Goal: Transaction & Acquisition: Book appointment/travel/reservation

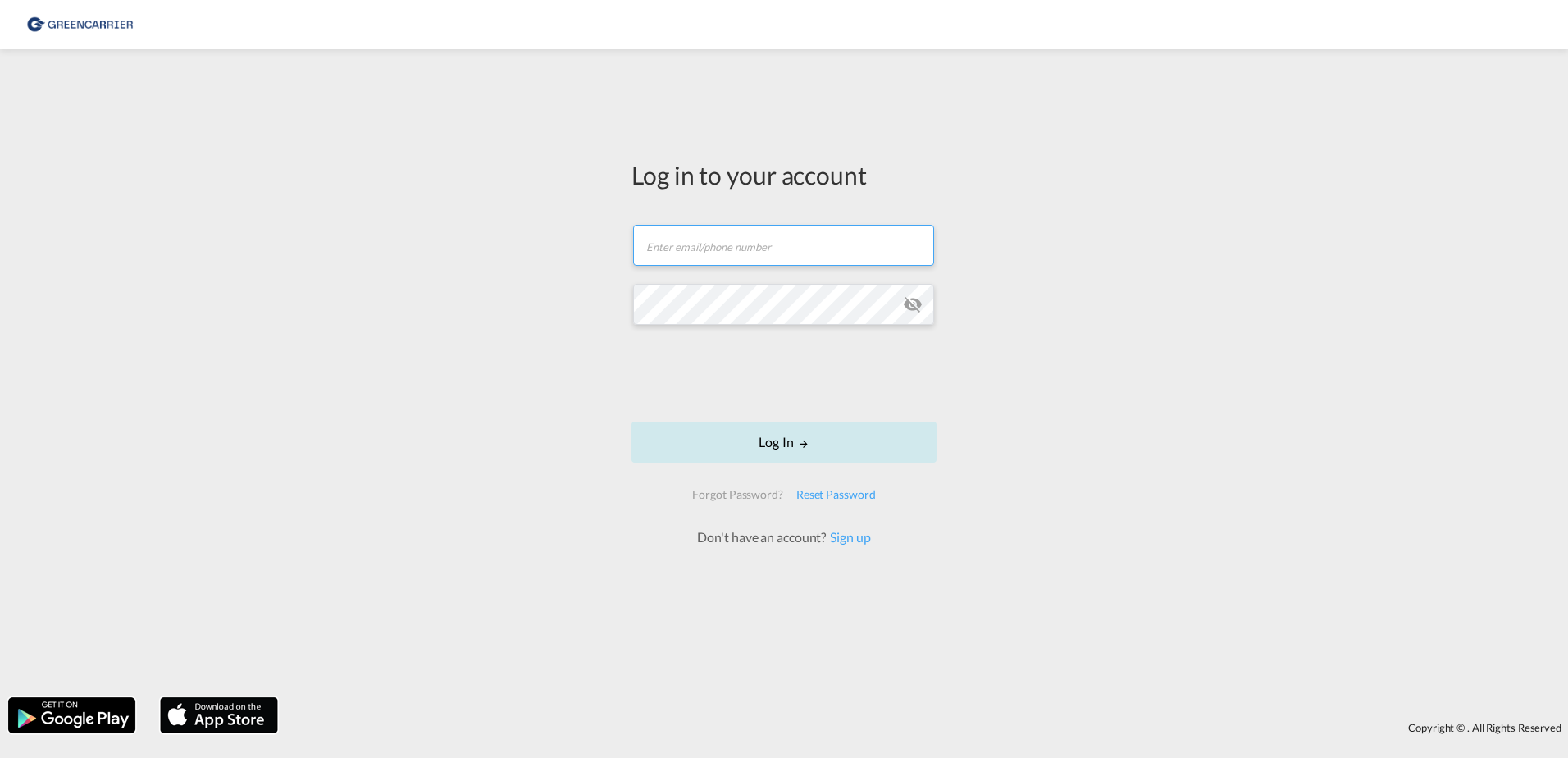
type input "OceanNovonesis.cph@scangl.com"
click at [847, 450] on button "Log In" at bounding box center [784, 442] width 306 height 41
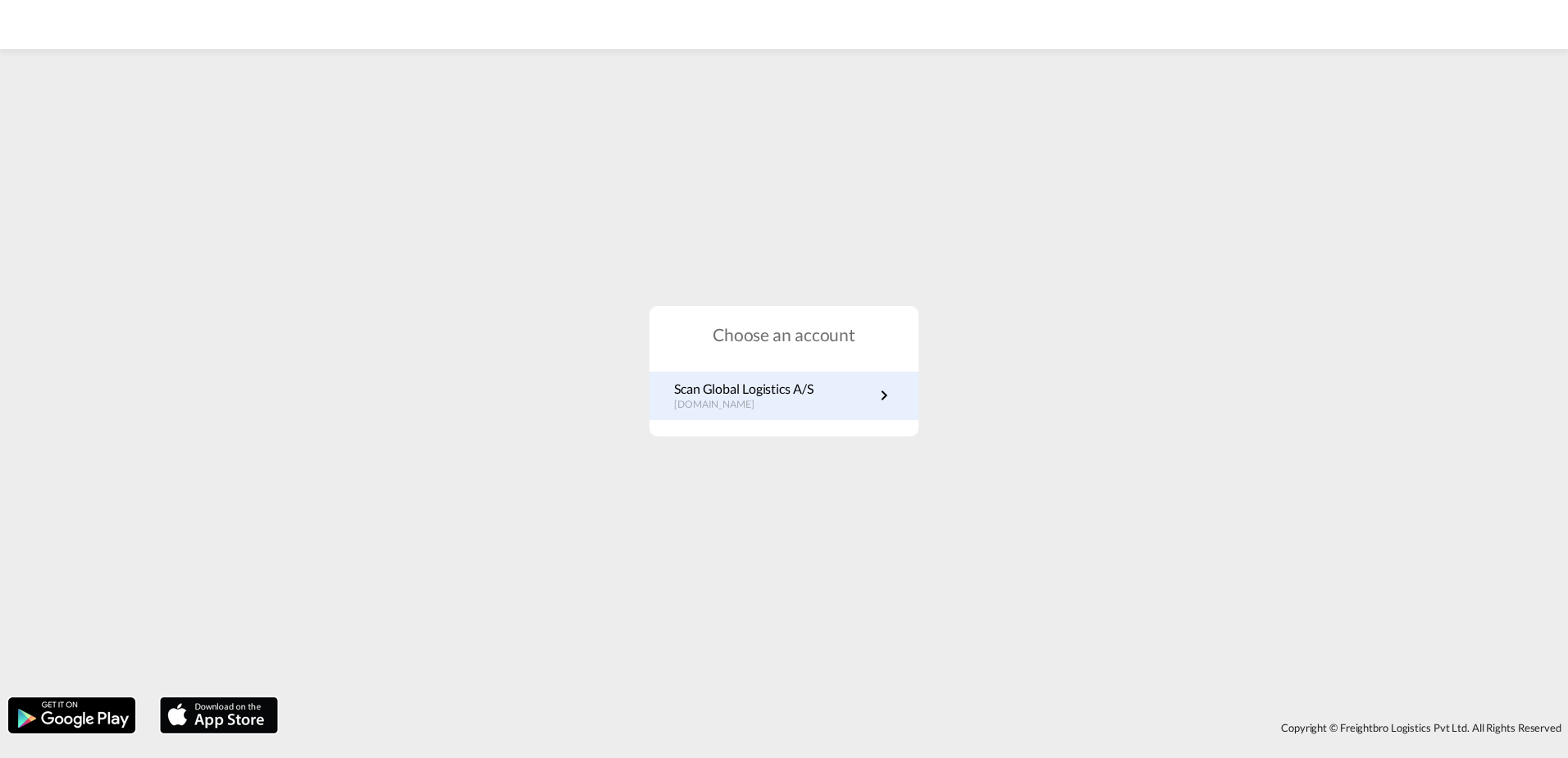
click at [813, 391] on p "Scan Global Logistics A/S" at bounding box center [743, 389] width 139 height 18
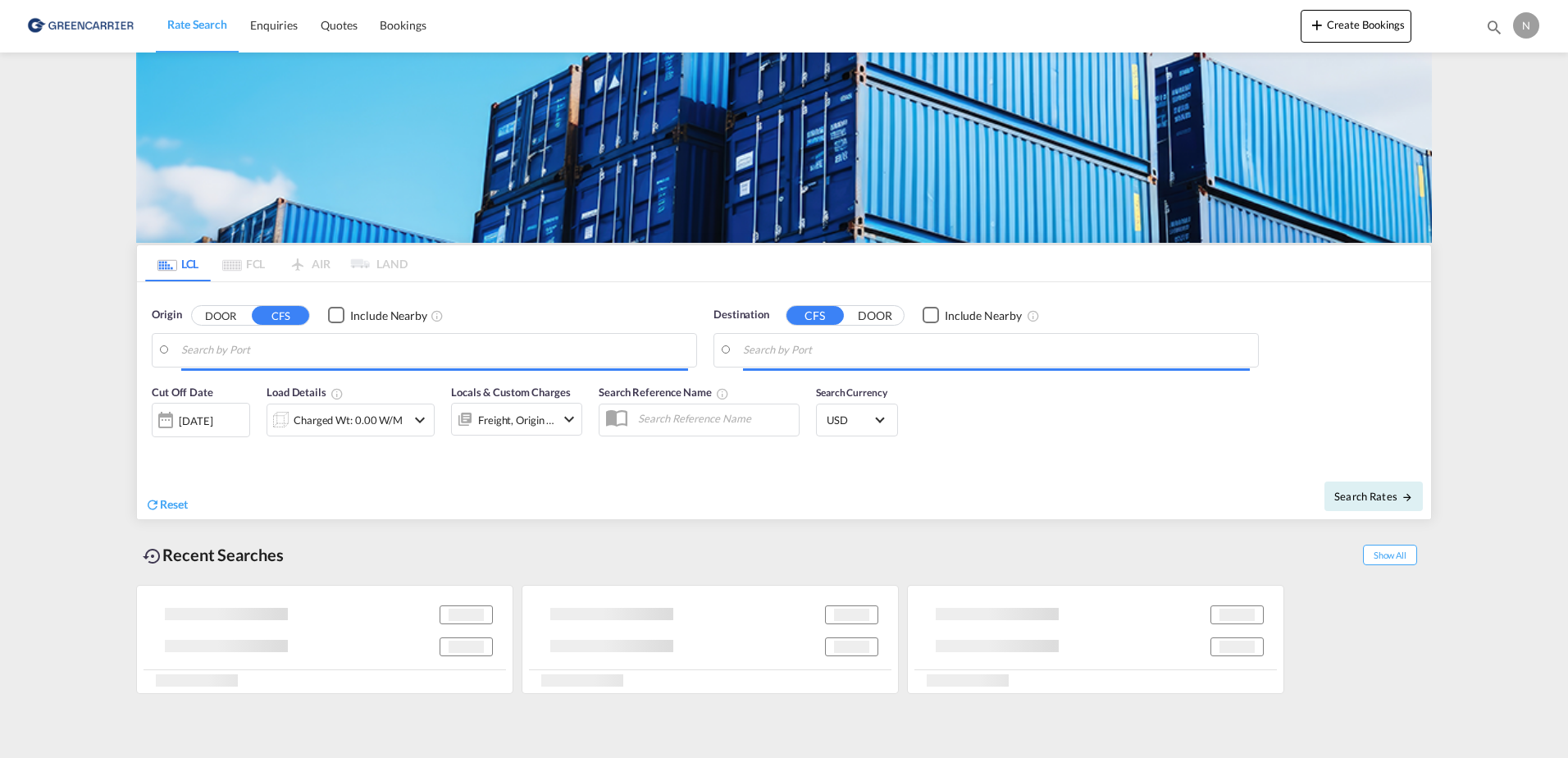
type input "DK-2880, Bagsværd, [GEOGRAPHIC_DATA], [GEOGRAPHIC_DATA]"
type input "[GEOGRAPHIC_DATA], [GEOGRAPHIC_DATA], PAPTY"
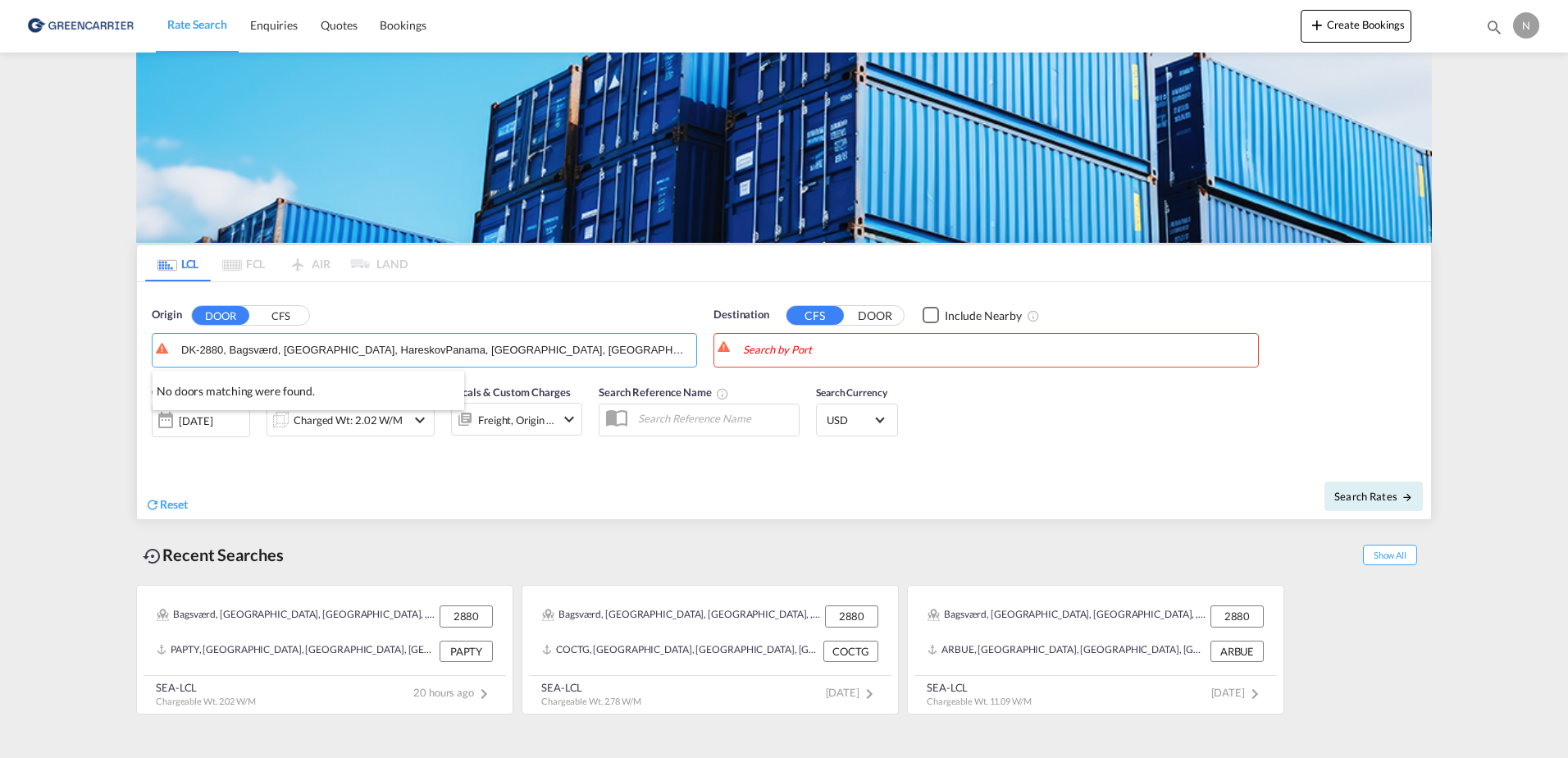
type input "DK-2880, Bagsværd, [GEOGRAPHIC_DATA], [GEOGRAPHIC_DATA]"
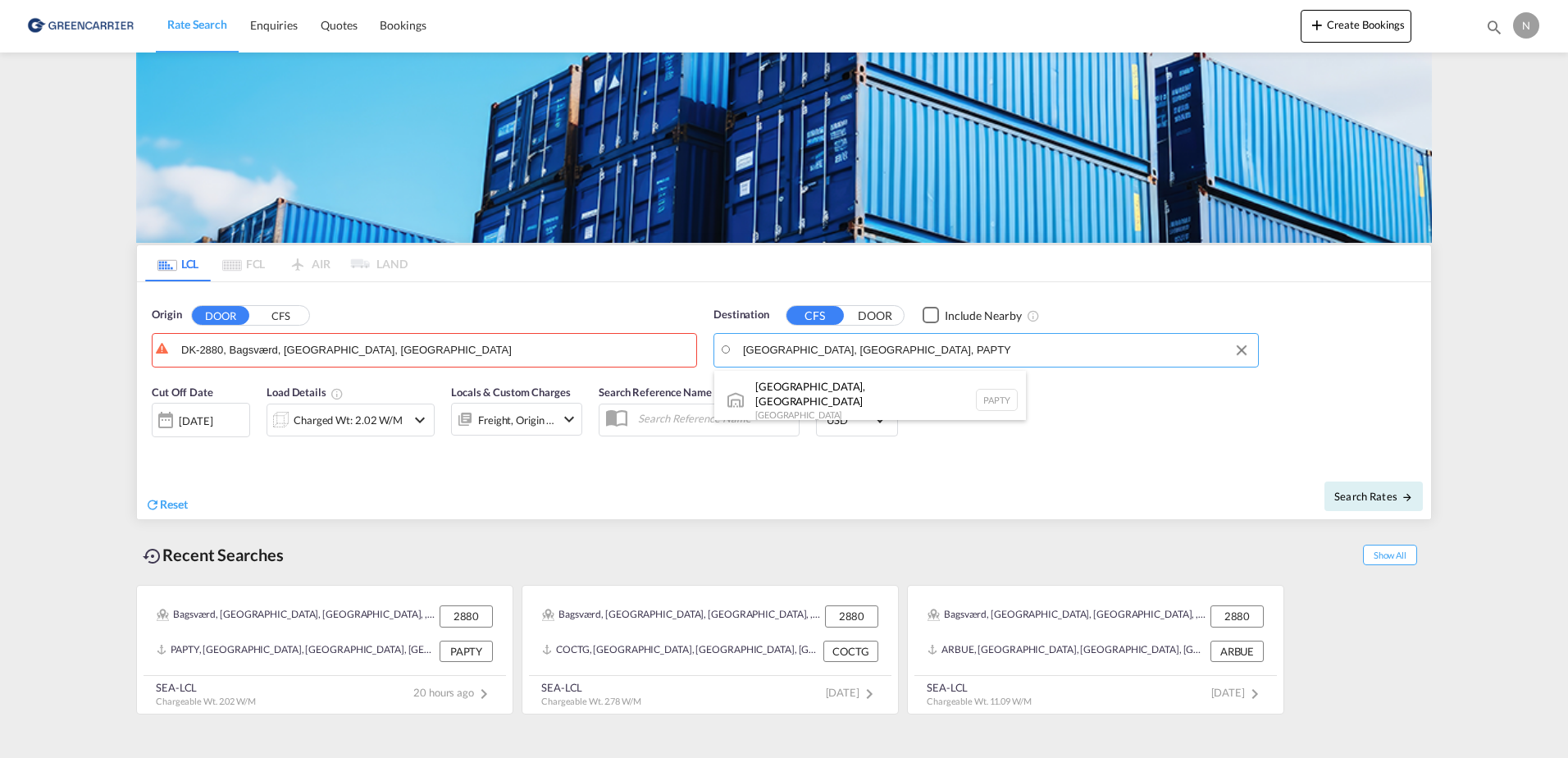
type input "[GEOGRAPHIC_DATA], [GEOGRAPHIC_DATA], PAPTY"
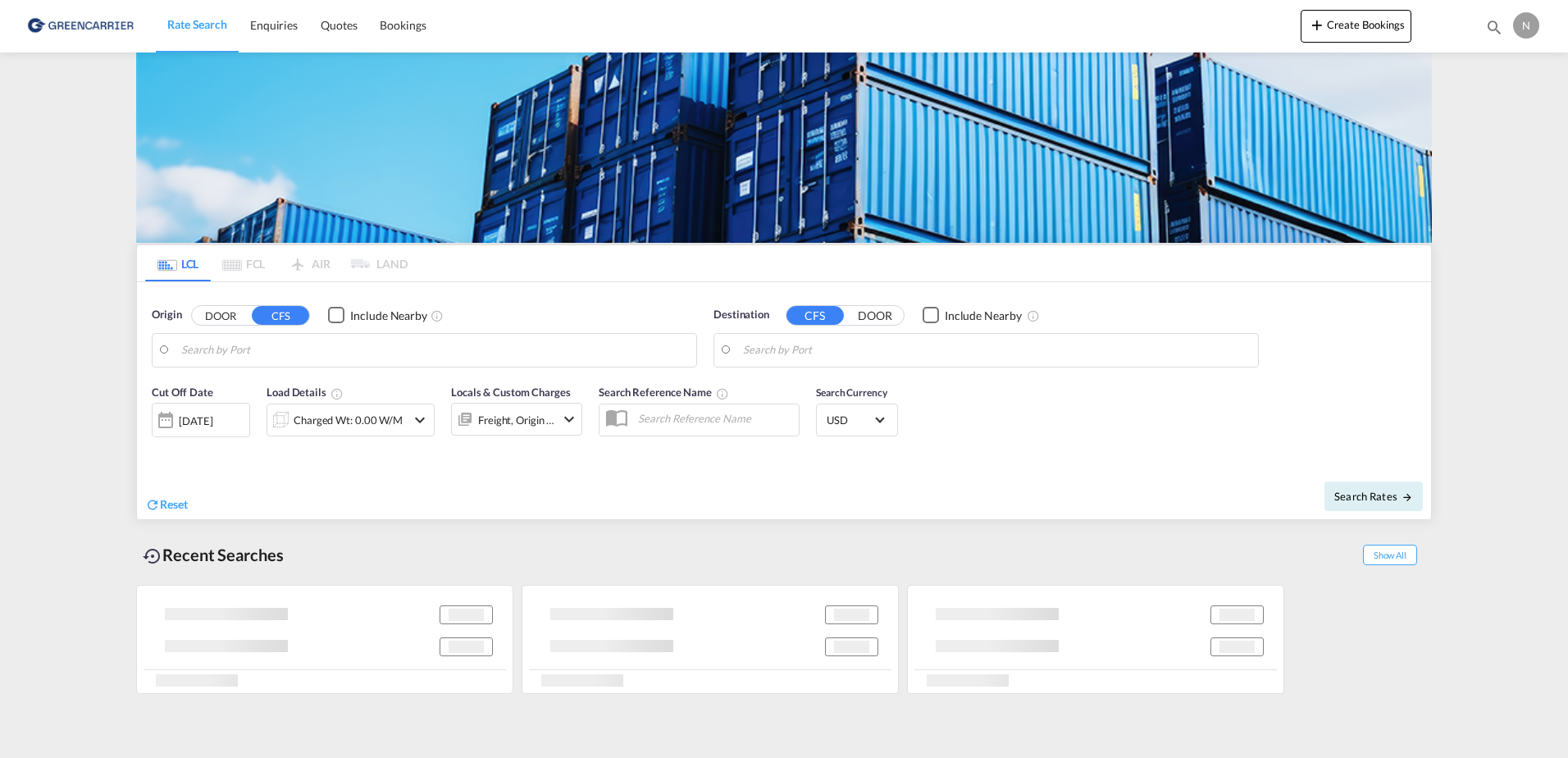
type input "DK-2880, Bagsværd, [GEOGRAPHIC_DATA], [GEOGRAPHIC_DATA]"
type input "[GEOGRAPHIC_DATA], [GEOGRAPHIC_DATA], PAPTY"
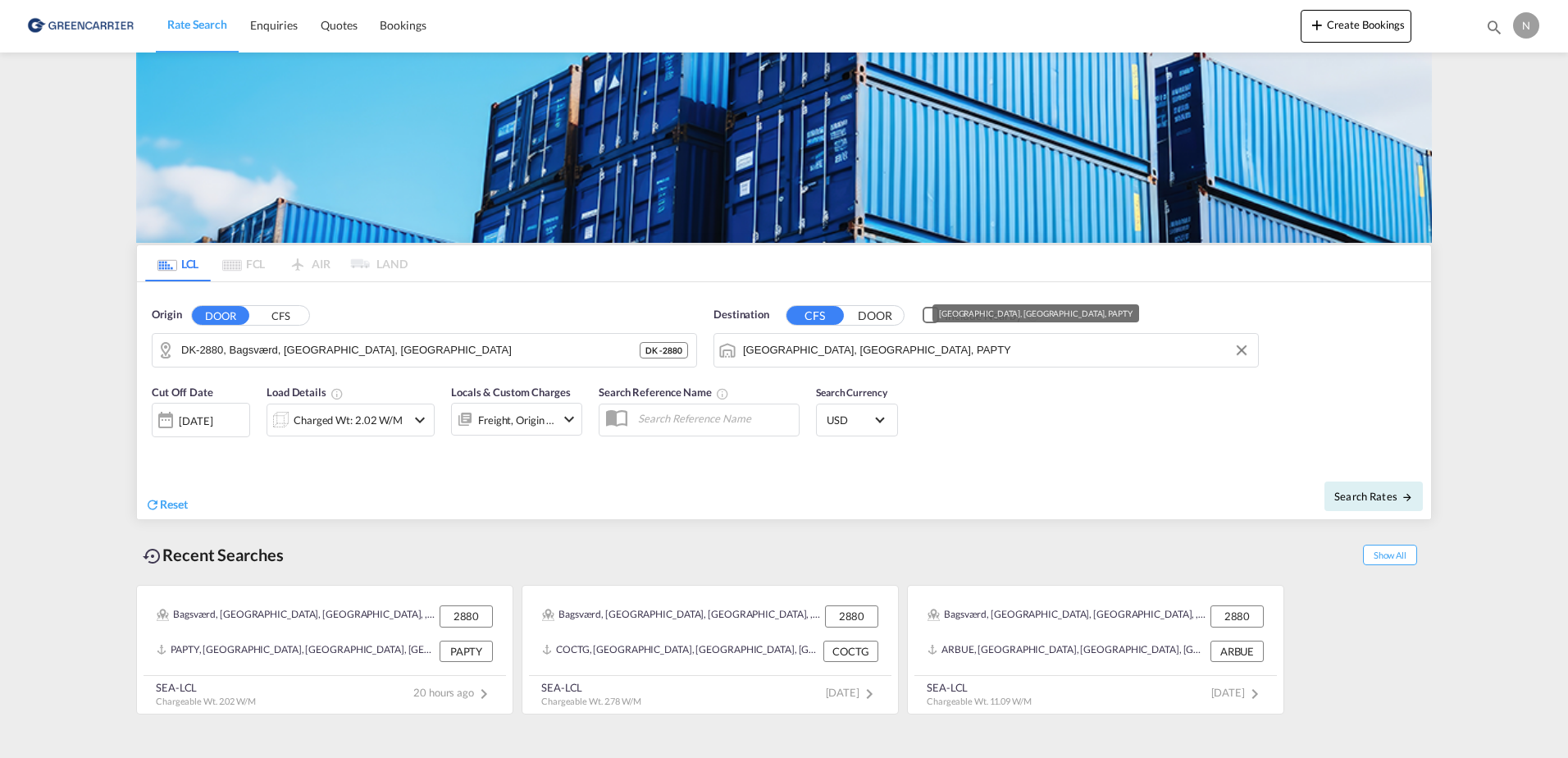
click at [928, 346] on input "[GEOGRAPHIC_DATA], [GEOGRAPHIC_DATA], PAPTY" at bounding box center [997, 350] width 507 height 24
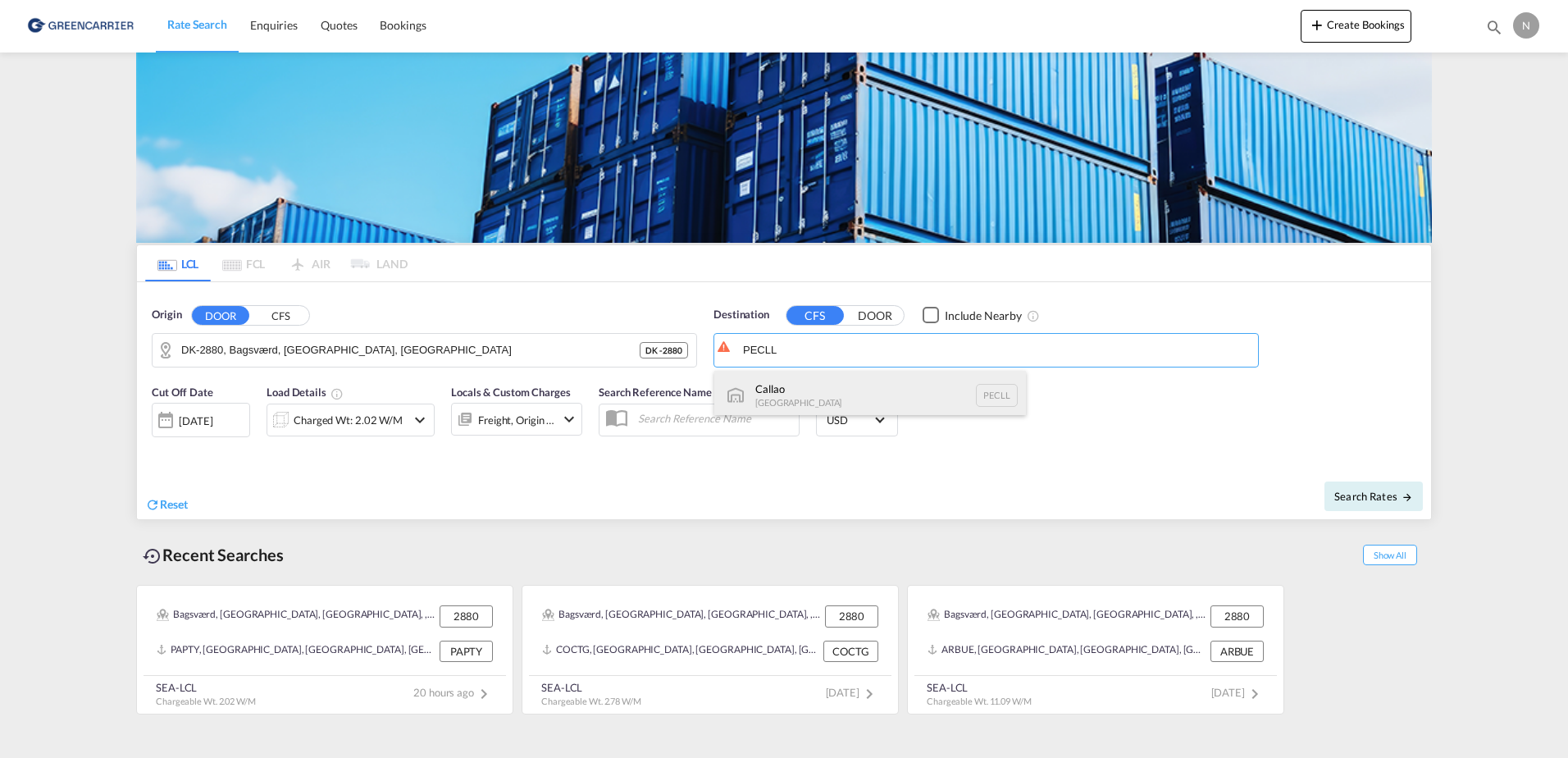
click at [880, 382] on div "Callao Peru PECLL" at bounding box center [870, 396] width 311 height 49
type input "Callao, PECLL"
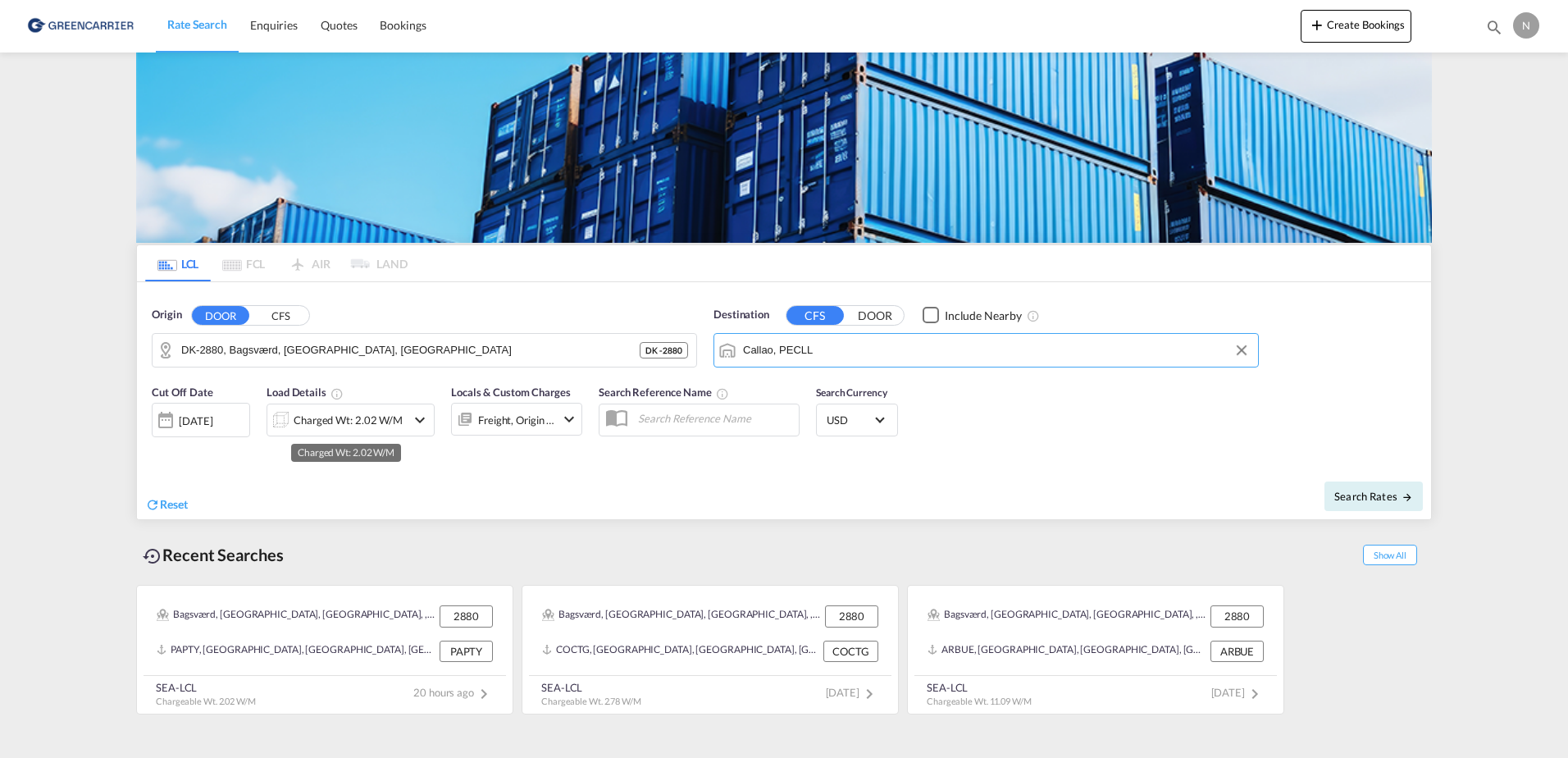
click at [310, 414] on div "Charged Wt: 2.02 W/M" at bounding box center [348, 419] width 109 height 23
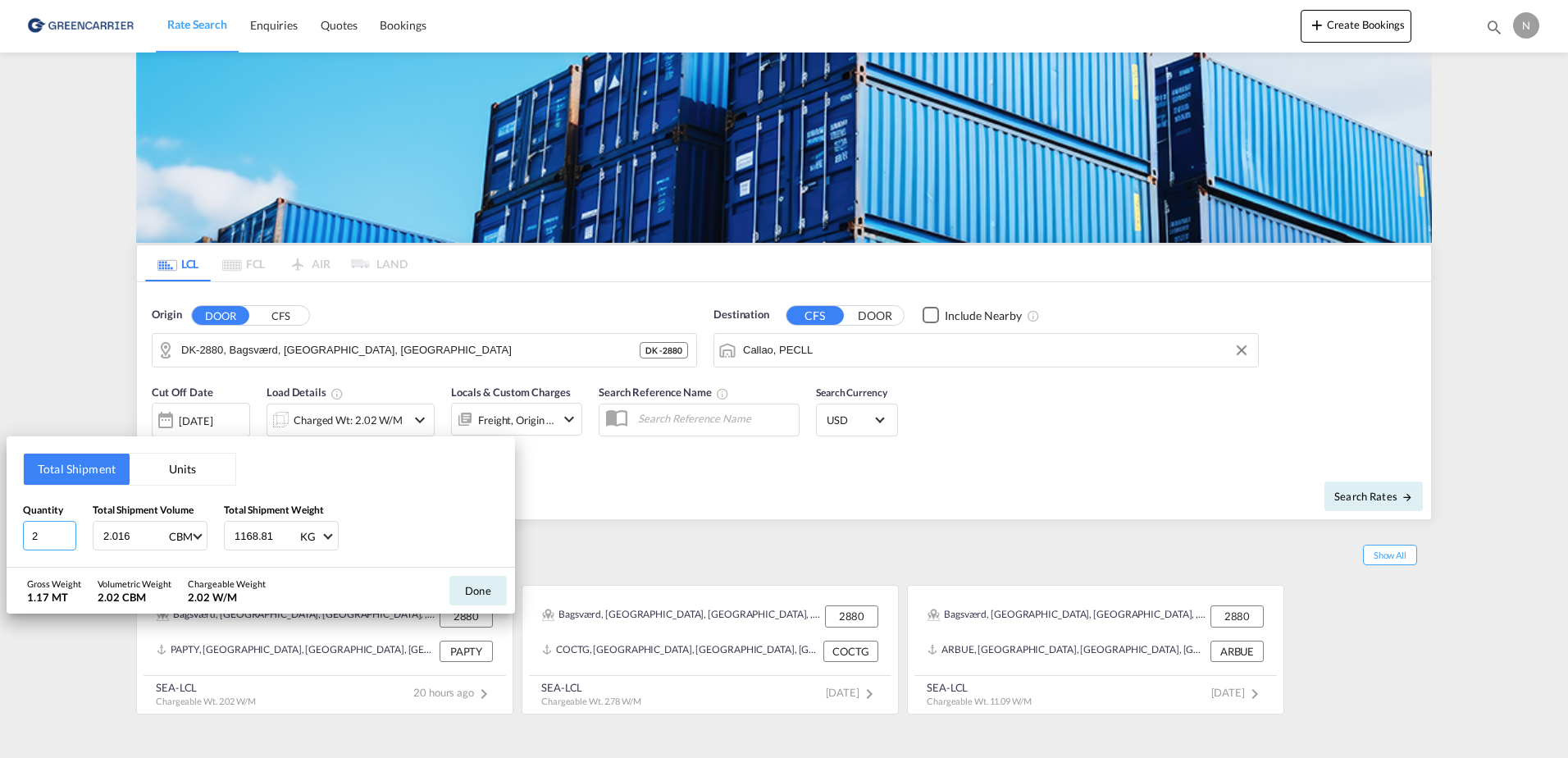
drag, startPoint x: 55, startPoint y: 547, endPoint x: -3, endPoint y: 549, distance: 58.0
click at [0, 549] on html "Rate Search Enquiries Quotes Bookings Rate Search Enquiries" at bounding box center [784, 379] width 1568 height 758
type input "1"
type input "1.008"
type input "131"
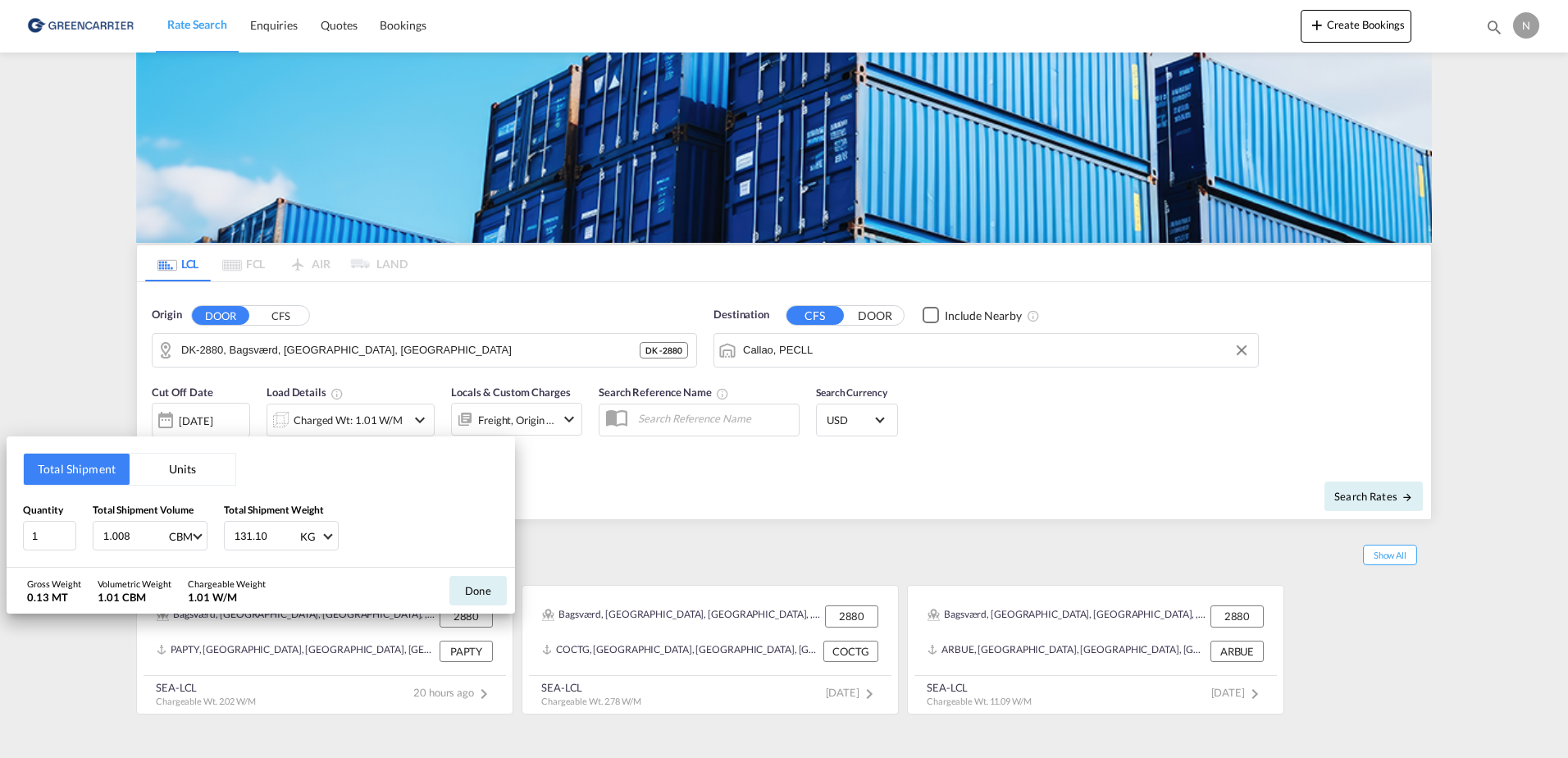
type input "131.10"
click at [455, 523] on div "Quantity 1 Total Shipment Volume 1.008 CBM CBM CFT Total Shipment Weight 131.10…" at bounding box center [261, 527] width 476 height 49
click at [461, 582] on button "Done" at bounding box center [478, 591] width 58 height 29
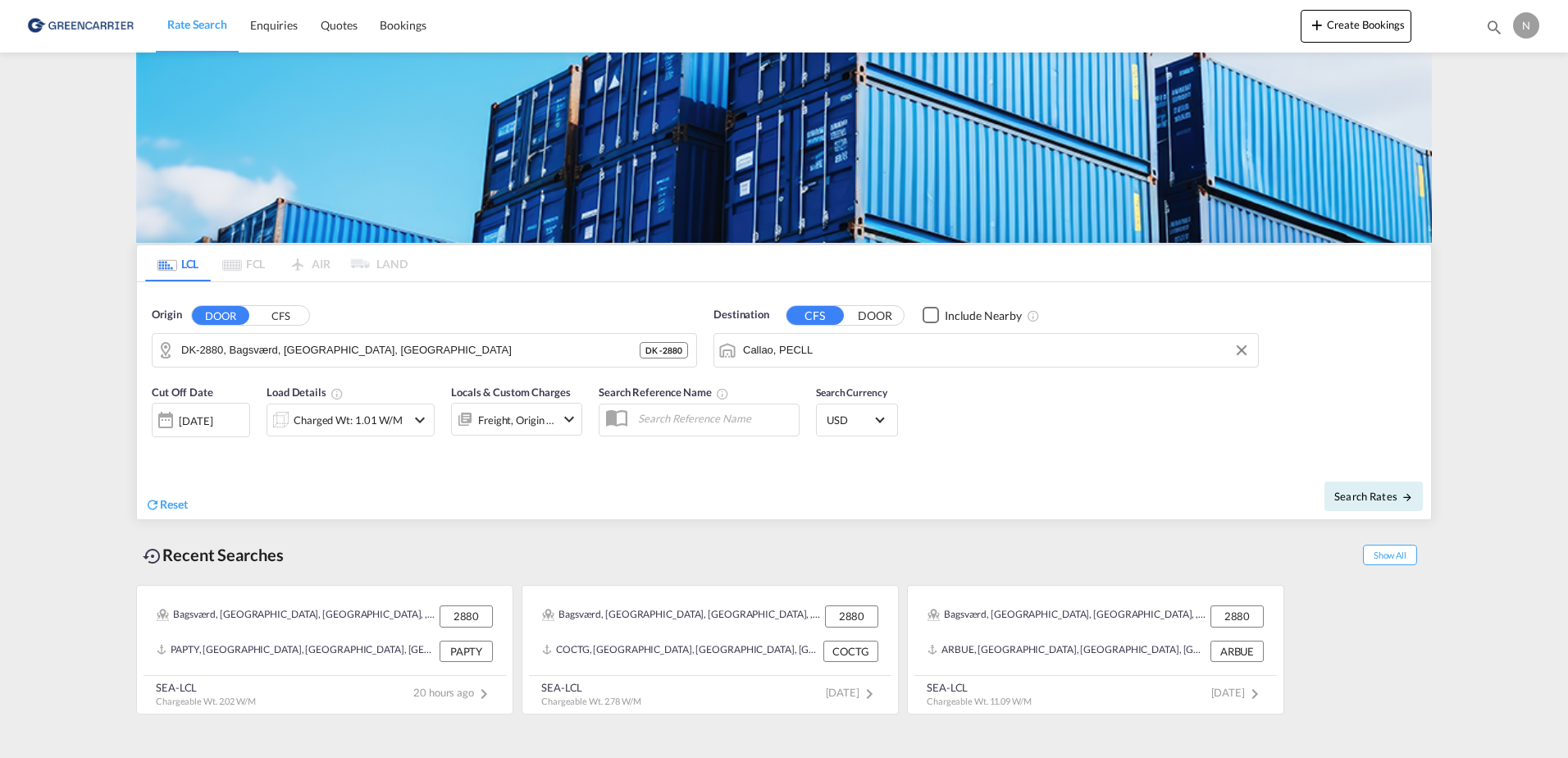
click at [533, 435] on div "Freight, Origin +1" at bounding box center [503, 418] width 104 height 32
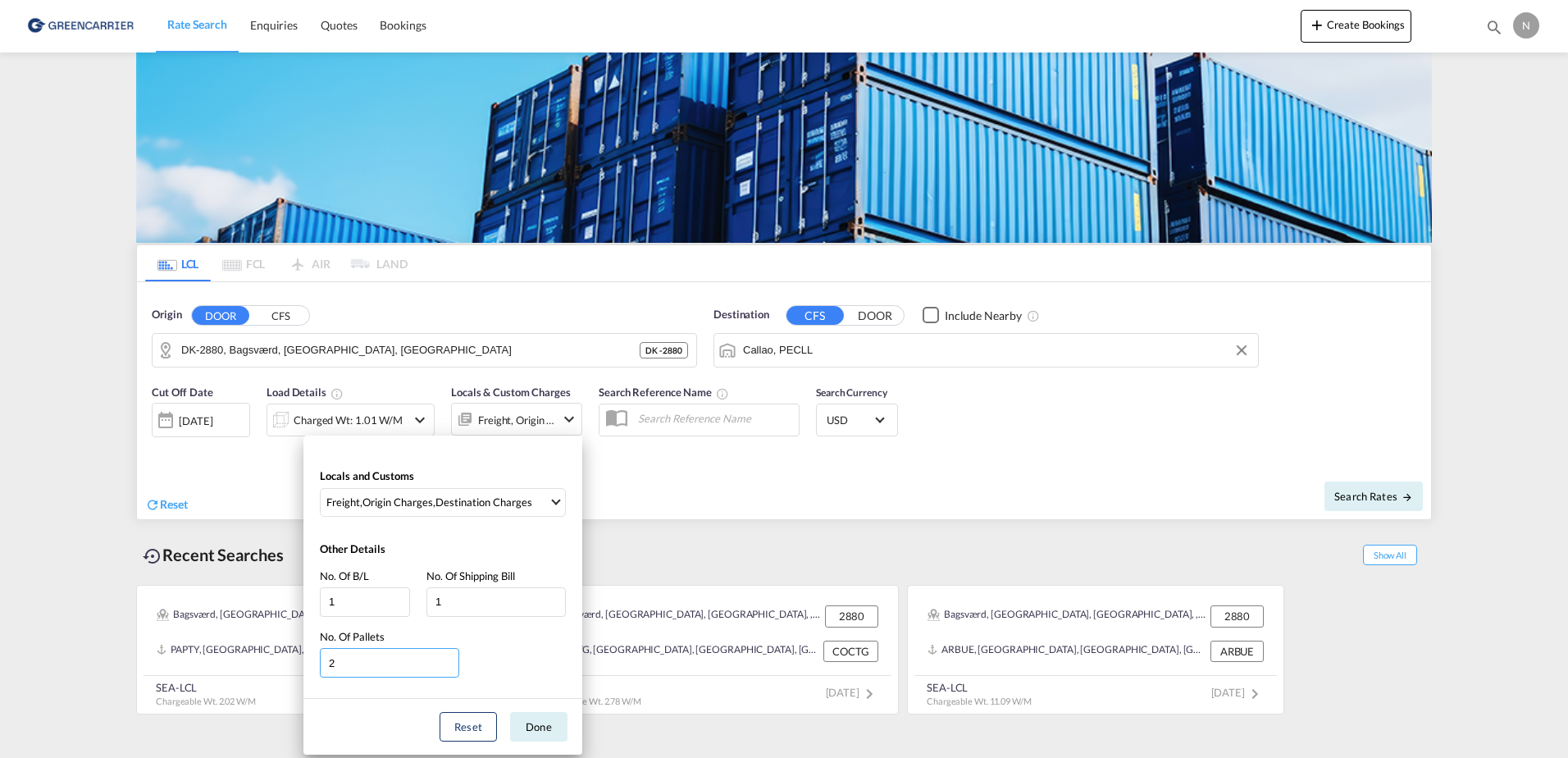
click at [430, 661] on input "2" at bounding box center [390, 663] width 139 height 29
type input "1"
click at [525, 725] on button "Done" at bounding box center [539, 727] width 58 height 29
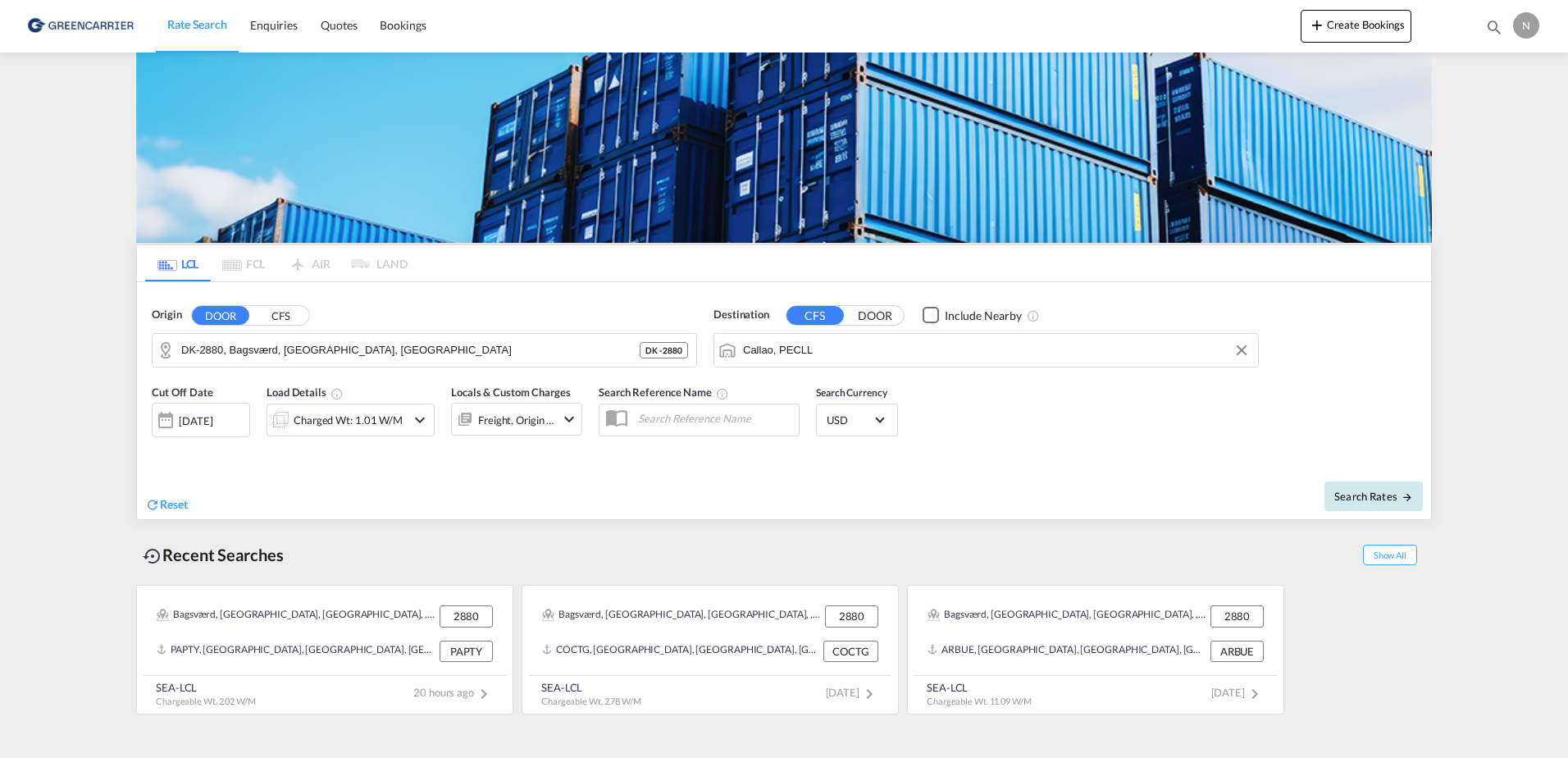
click at [1405, 491] on span "Search Rates" at bounding box center [1373, 496] width 78 height 13
type input "2880 to PECLL / 23 Sep 2025"
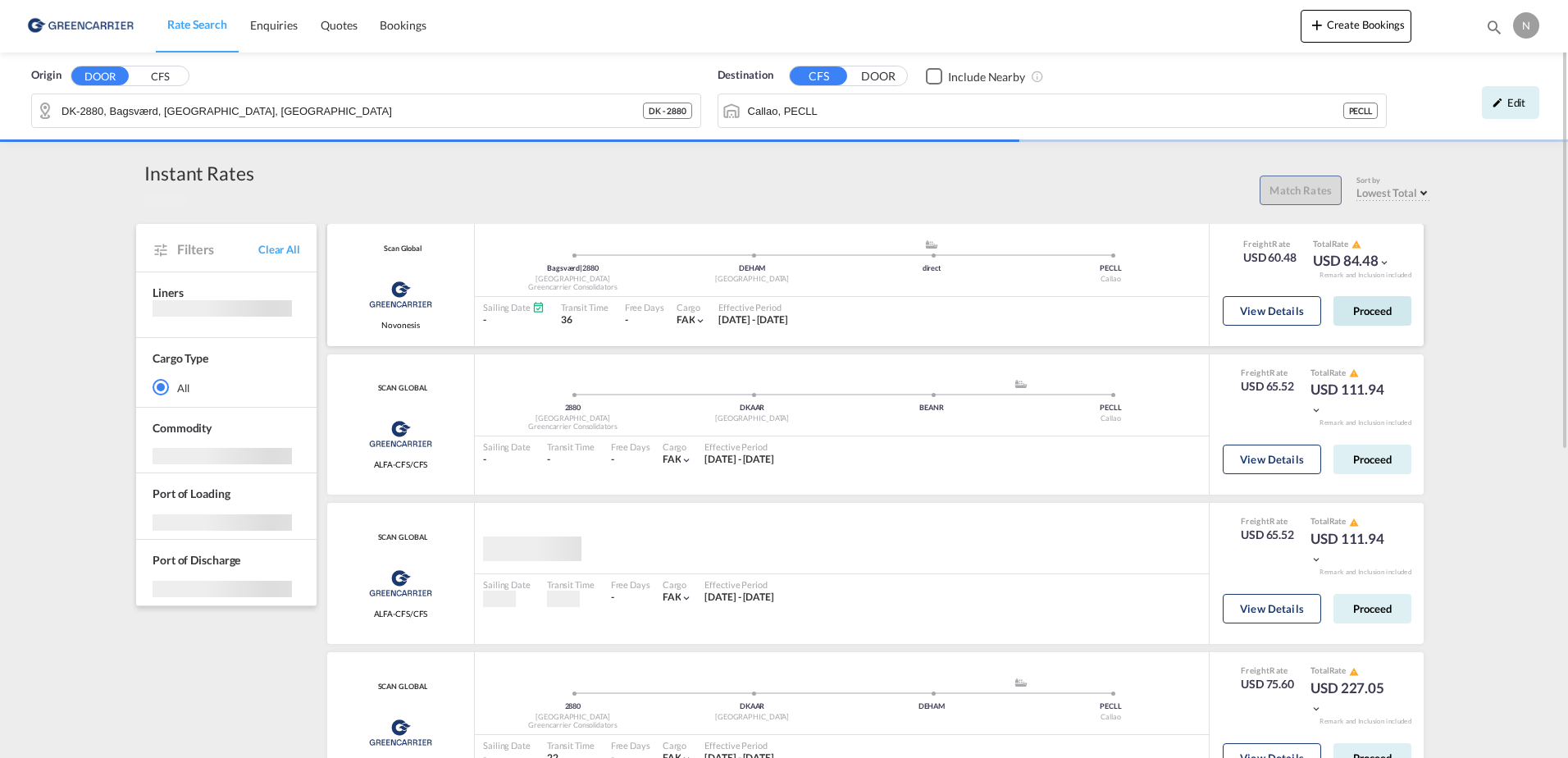
click at [1364, 308] on button "Proceed" at bounding box center [1373, 310] width 78 height 29
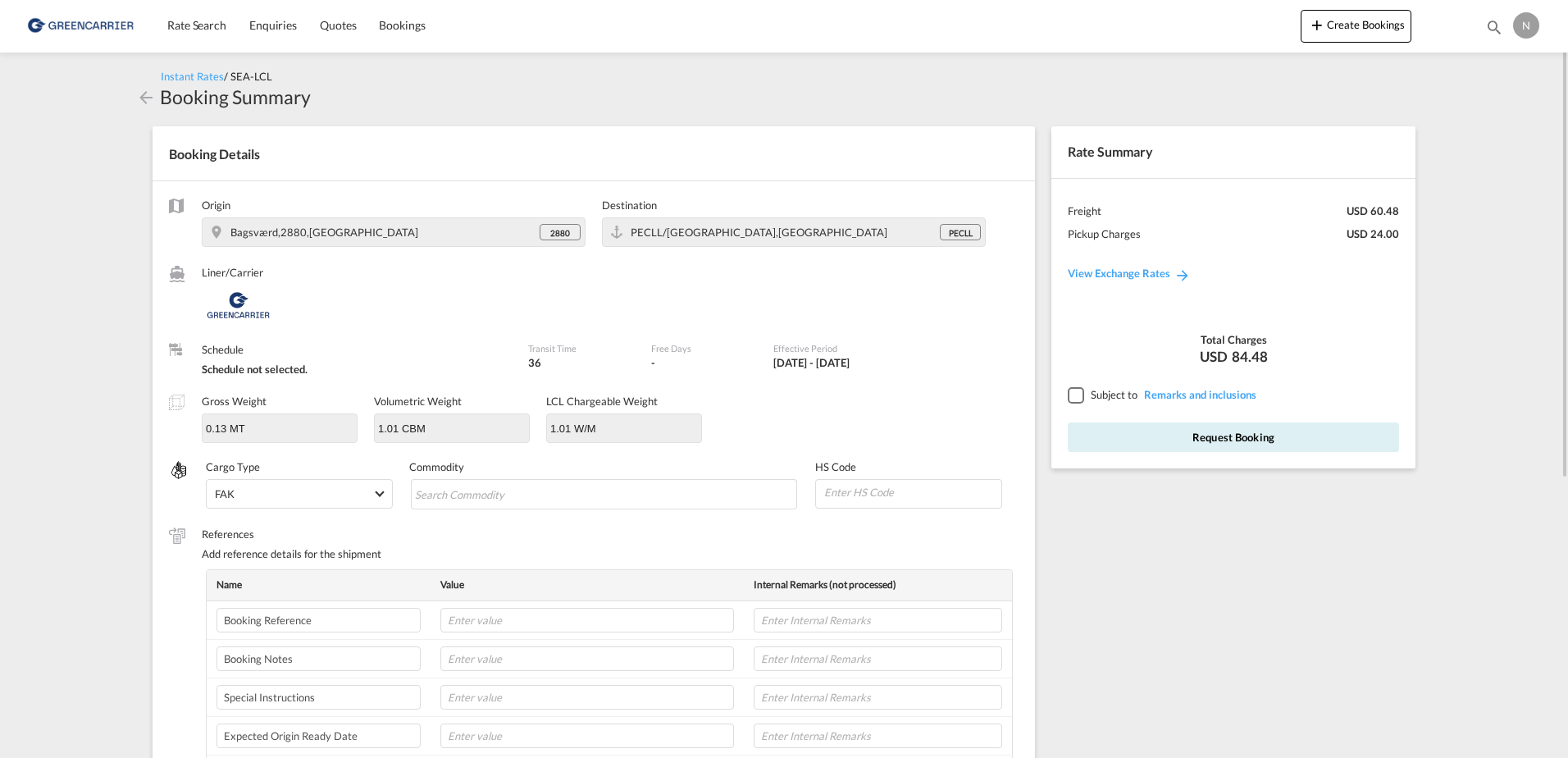
click at [873, 476] on div "HS Code" at bounding box center [917, 485] width 204 height 51
click at [872, 500] on input at bounding box center [912, 492] width 179 height 24
type input "350790"
click at [575, 499] on md-chips-wrap "Chips container with autocompletion. Enter the text area, type text to search, …" at bounding box center [604, 494] width 387 height 29
type input "ENZYMES"
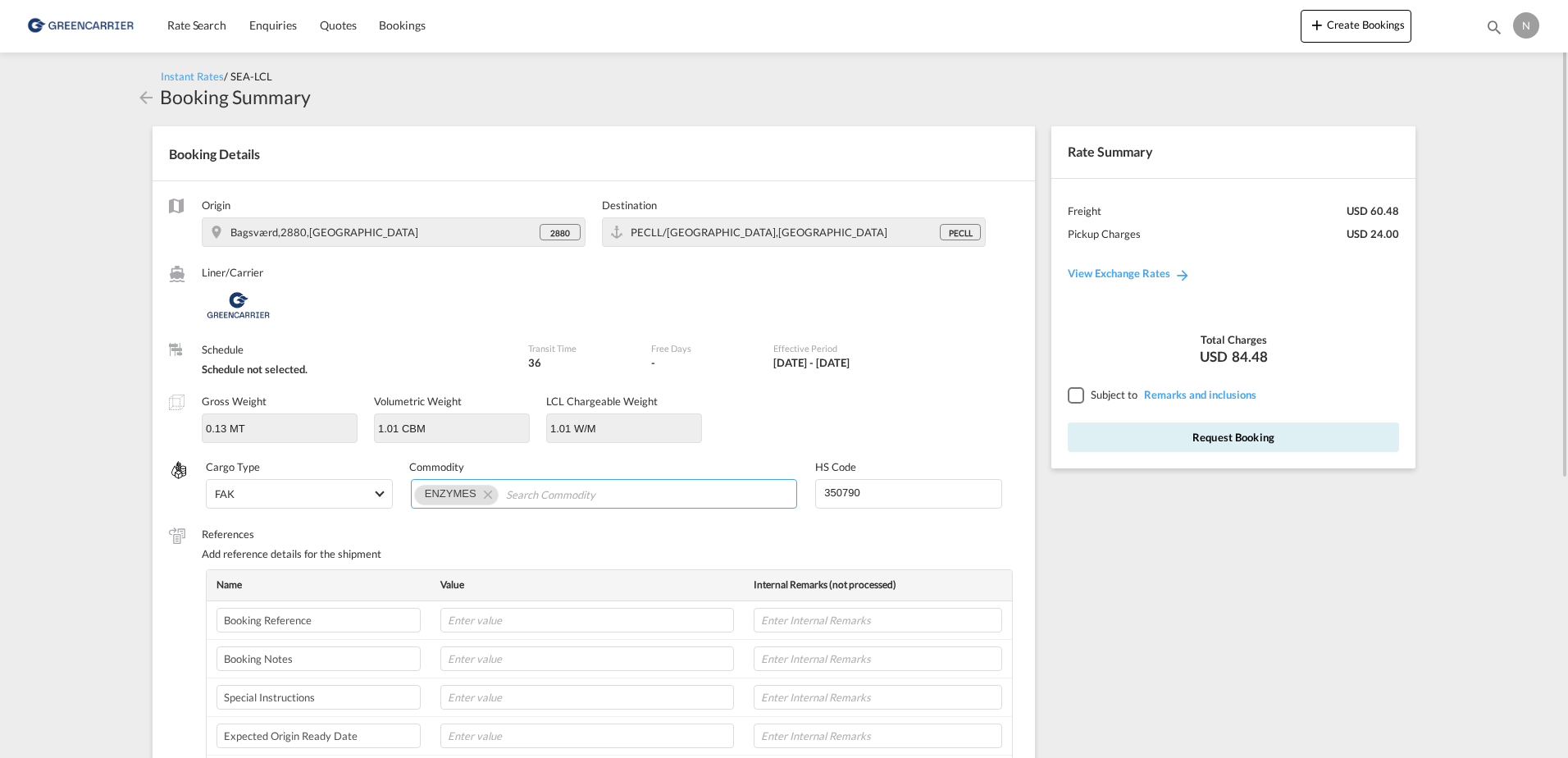
scroll to position [164, 0]
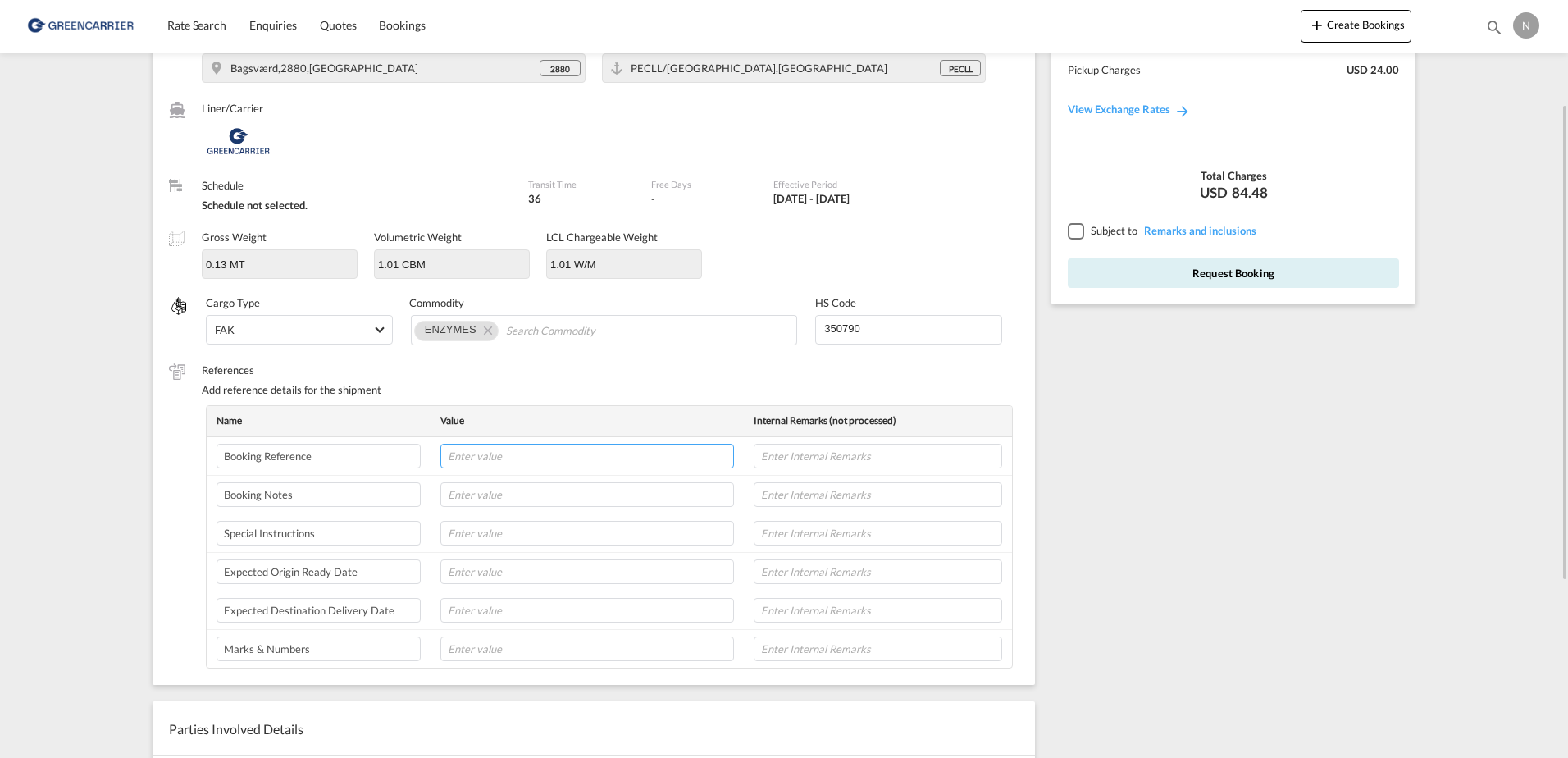
click at [591, 465] on input "text" at bounding box center [588, 455] width 294 height 24
paste input "CPH31136313"
type input "CPH31136313"
type input "NOVONESIS"
type input "02-10-25"
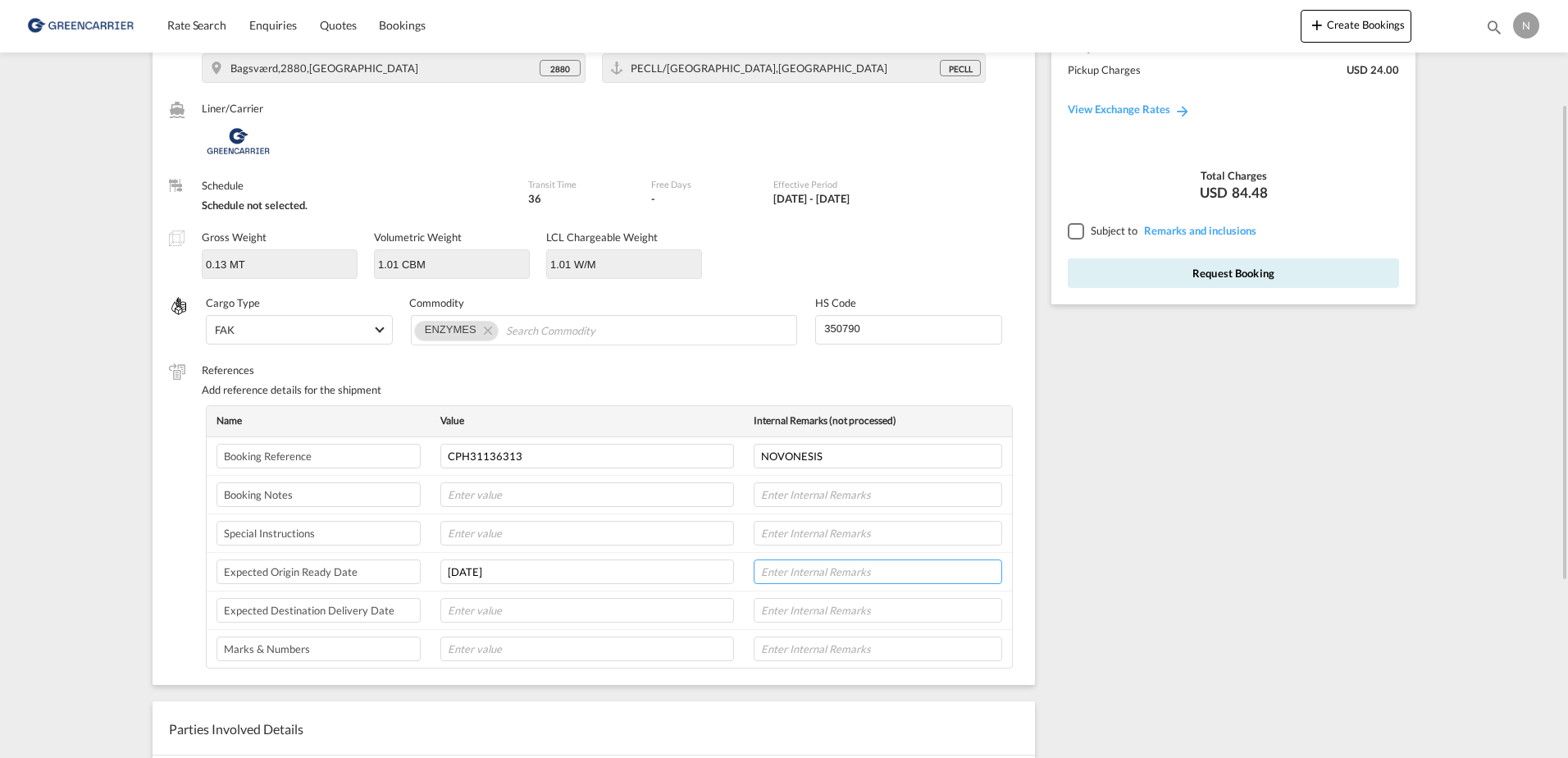
click at [799, 579] on input "text" at bounding box center [879, 571] width 249 height 24
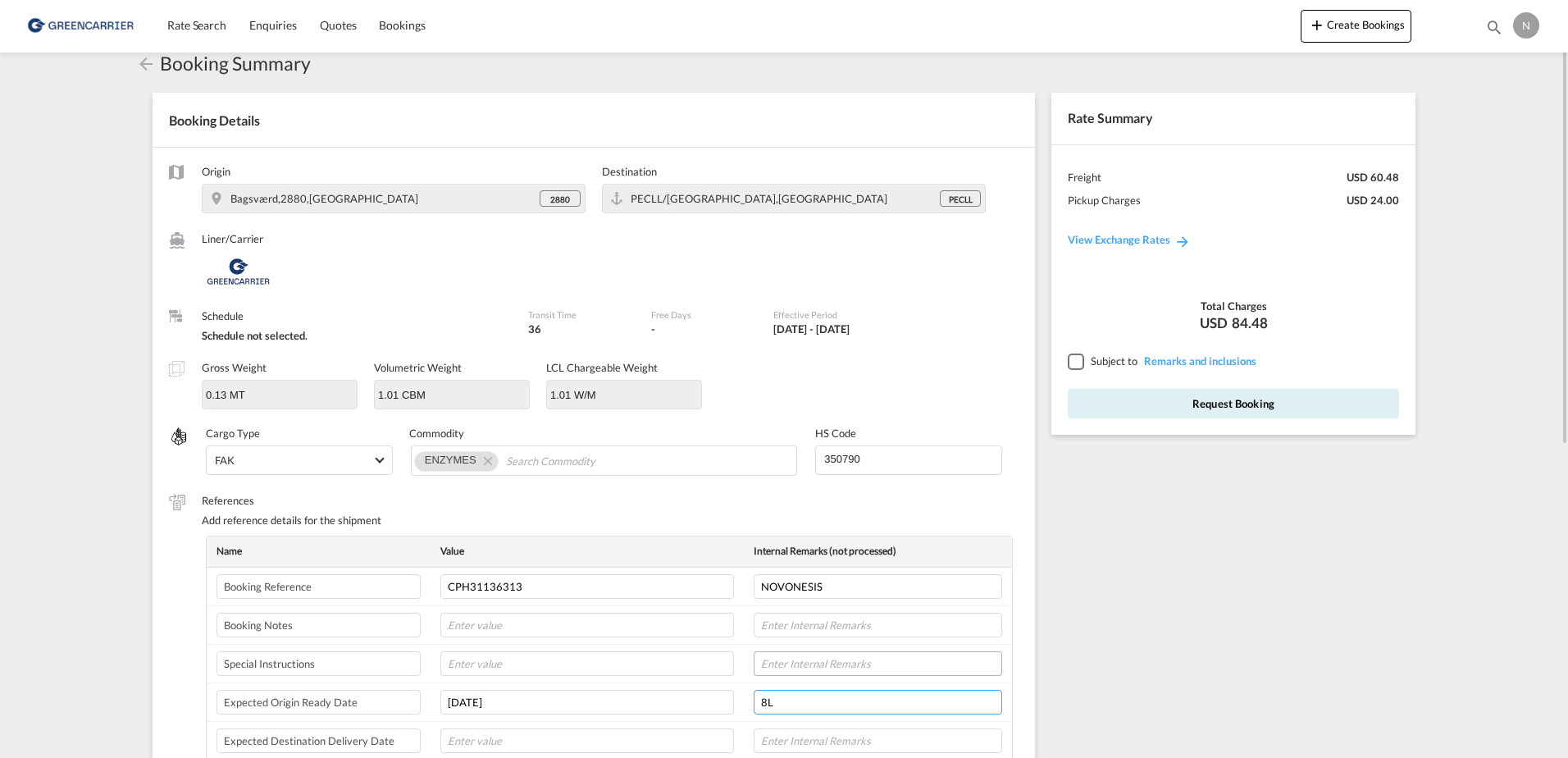
scroll to position [0, 0]
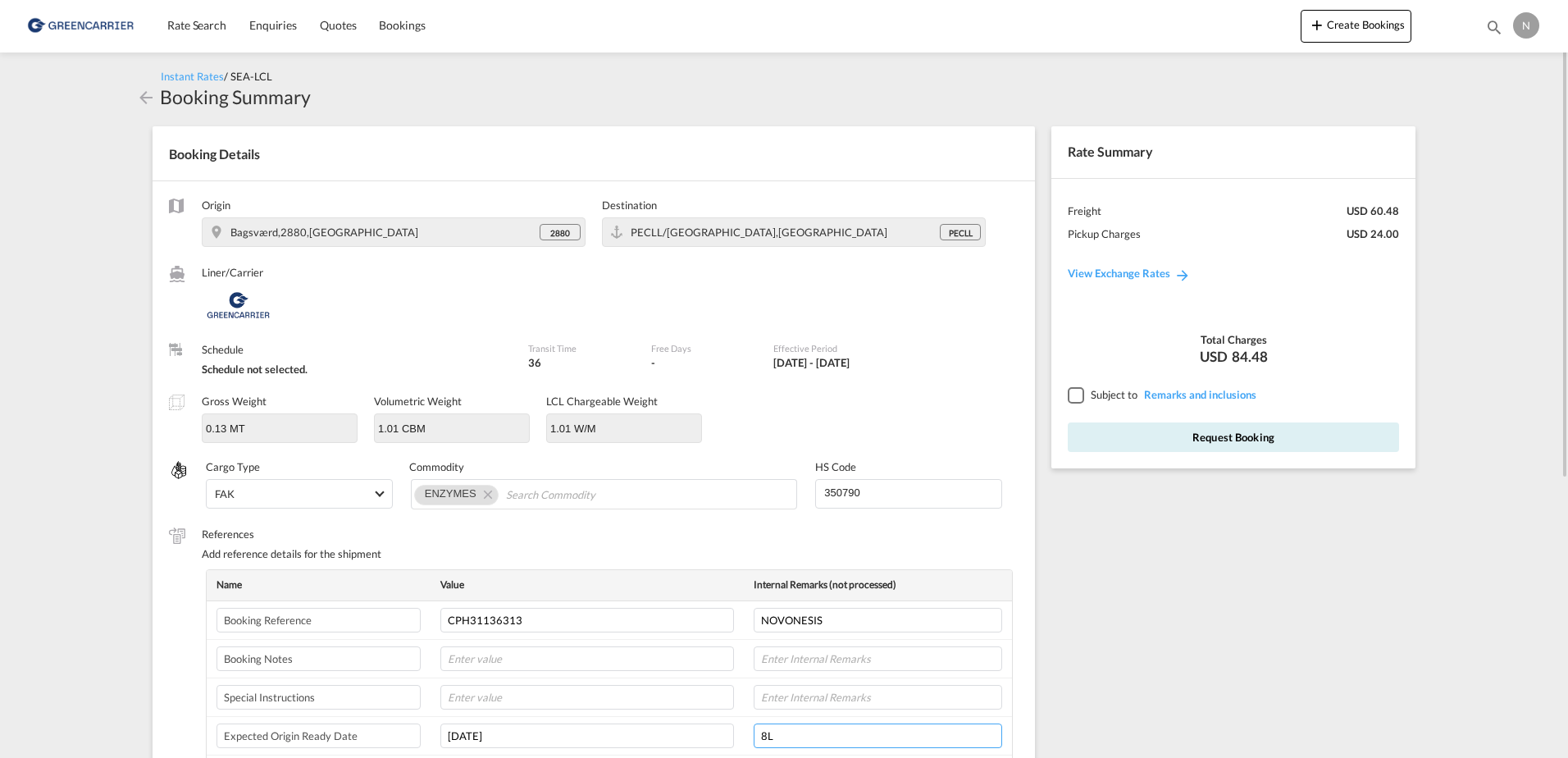
type input "8L"
click at [1077, 393] on div at bounding box center [1074, 394] width 15 height 15
click at [1188, 439] on button "Request Booking" at bounding box center [1233, 437] width 331 height 29
